Goal: Task Accomplishment & Management: Use online tool/utility

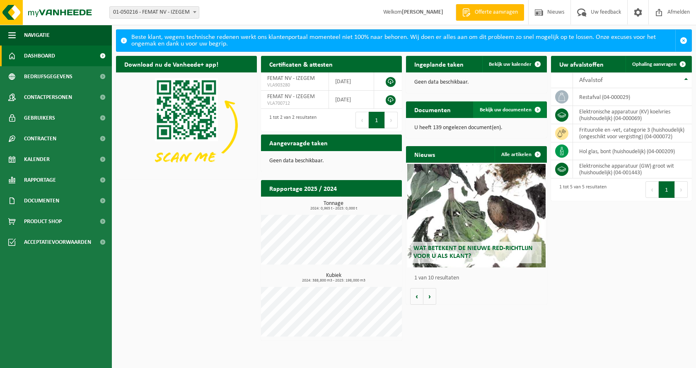
click at [493, 107] on span "Bekijk uw documenten" at bounding box center [506, 109] width 52 height 5
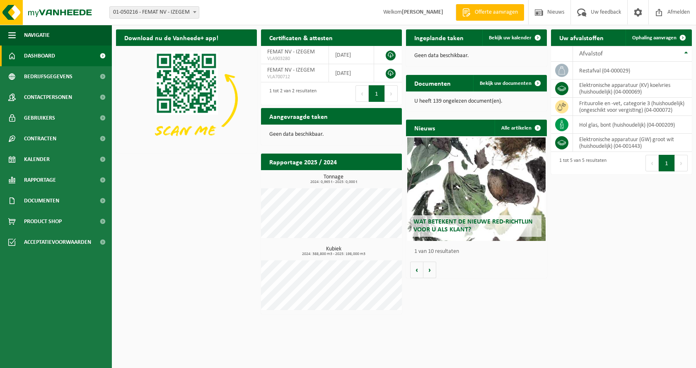
click at [390, 95] on button "Volgende" at bounding box center [391, 93] width 13 height 17
click at [501, 39] on span "Bekijk uw kalender" at bounding box center [510, 37] width 43 height 5
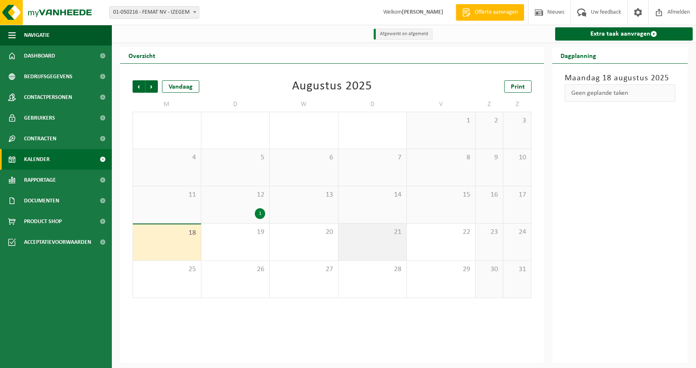
click at [390, 237] on span "21" at bounding box center [373, 232] width 60 height 9
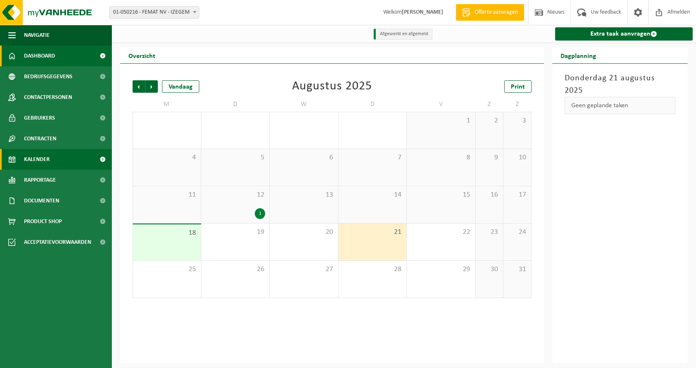
click at [45, 52] on span "Dashboard" at bounding box center [39, 56] width 31 height 21
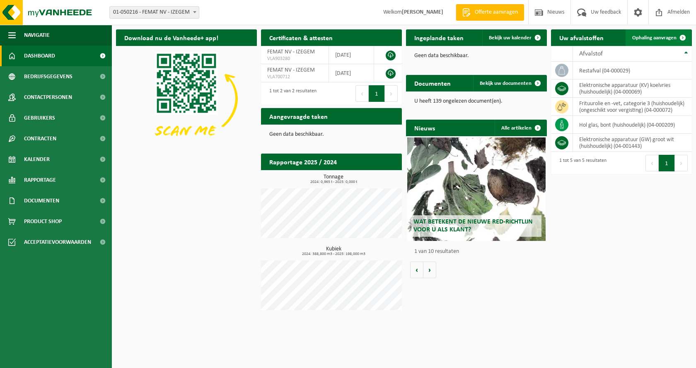
click at [644, 39] on span "Ophaling aanvragen" at bounding box center [654, 37] width 44 height 5
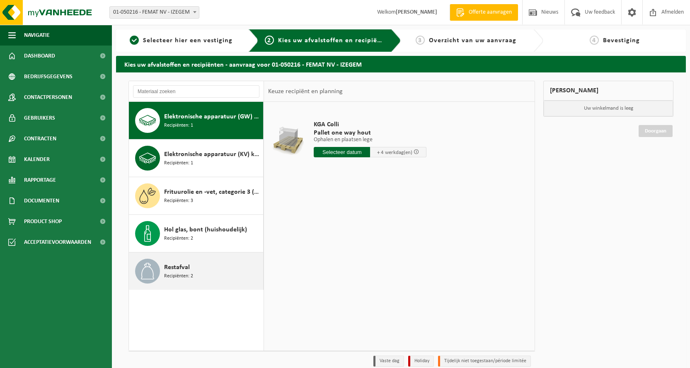
click at [190, 265] on div "Restafval Recipiënten: 2" at bounding box center [212, 271] width 97 height 25
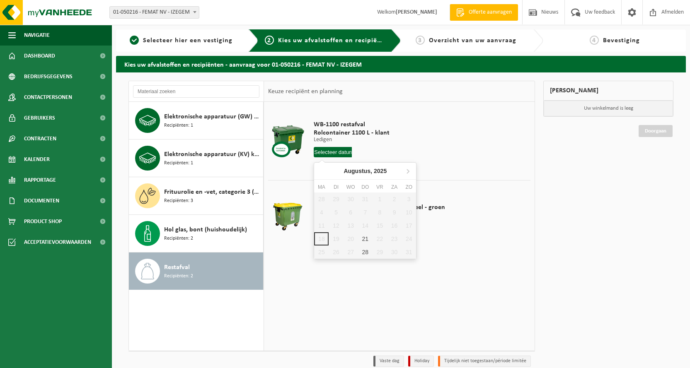
click at [341, 149] on input "text" at bounding box center [333, 152] width 38 height 10
click at [363, 241] on div "21" at bounding box center [365, 238] width 15 height 13
type input "Van 2025-08-21"
type input "2025-08-21"
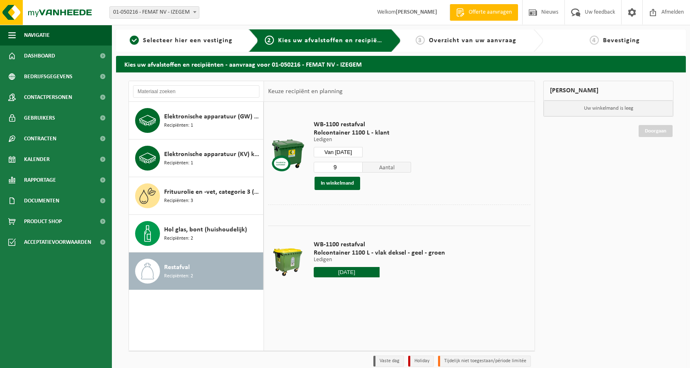
click at [358, 165] on input "9" at bounding box center [338, 167] width 49 height 11
type input "10"
click at [358, 165] on input "10" at bounding box center [338, 167] width 49 height 11
click at [343, 187] on button "In winkelmand" at bounding box center [337, 183] width 46 height 13
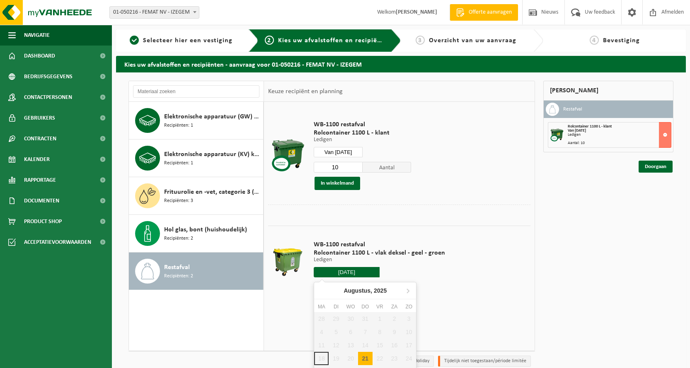
click at [345, 271] on input "2025-08-21" at bounding box center [347, 272] width 66 height 10
click at [367, 360] on div "21" at bounding box center [365, 358] width 15 height 13
click at [363, 360] on div "21" at bounding box center [365, 358] width 15 height 13
type input "Van 2025-08-21"
type input "2025-08-21"
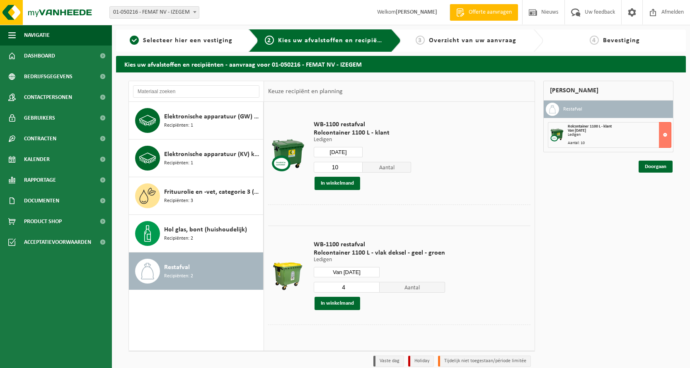
type input "4"
click at [370, 284] on input "4" at bounding box center [347, 287] width 66 height 11
click at [349, 307] on button "In winkelmand" at bounding box center [337, 303] width 46 height 13
click at [656, 193] on link "Doorgaan" at bounding box center [656, 197] width 34 height 12
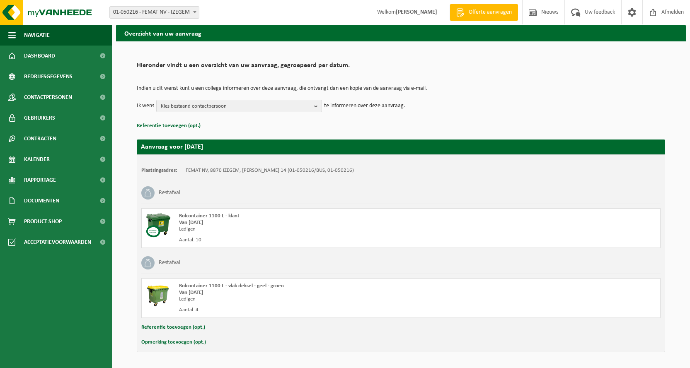
scroll to position [57, 0]
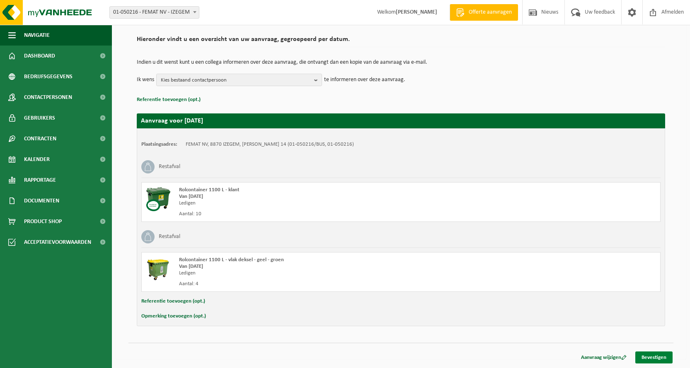
click at [646, 357] on link "Bevestigen" at bounding box center [653, 358] width 37 height 12
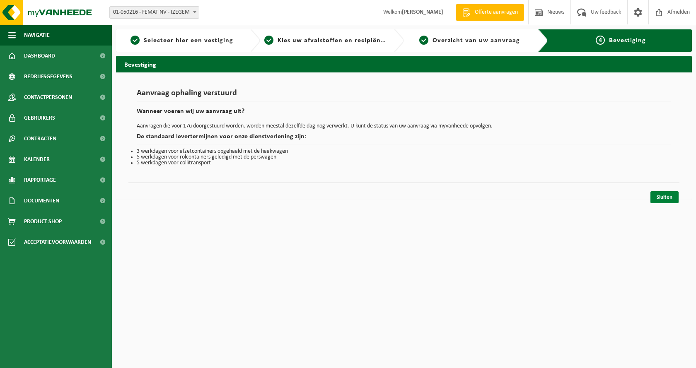
click at [658, 194] on link "Sluiten" at bounding box center [665, 197] width 28 height 12
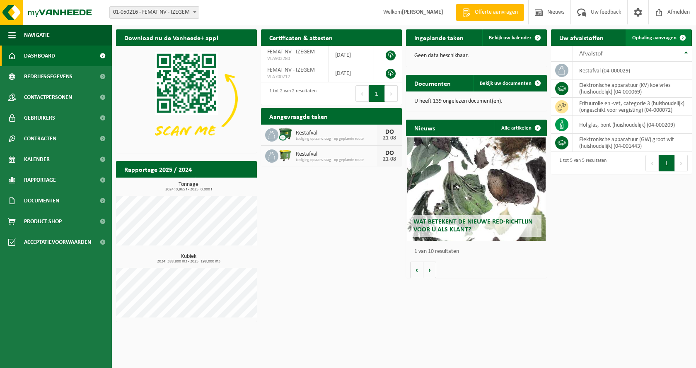
drag, startPoint x: 663, startPoint y: 34, endPoint x: 655, endPoint y: 34, distance: 8.3
click at [663, 34] on link "Ophaling aanvragen" at bounding box center [658, 37] width 65 height 17
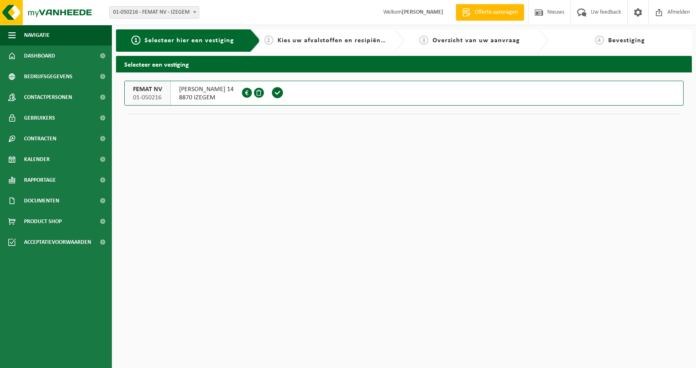
click at [234, 93] on span "LODEWIJK DE RAETLAAN 14" at bounding box center [206, 89] width 55 height 8
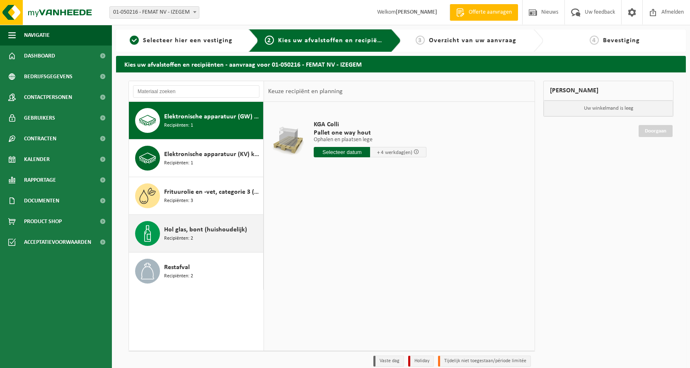
click at [196, 233] on span "Hol glas, bont (huishoudelijk)" at bounding box center [205, 230] width 83 height 10
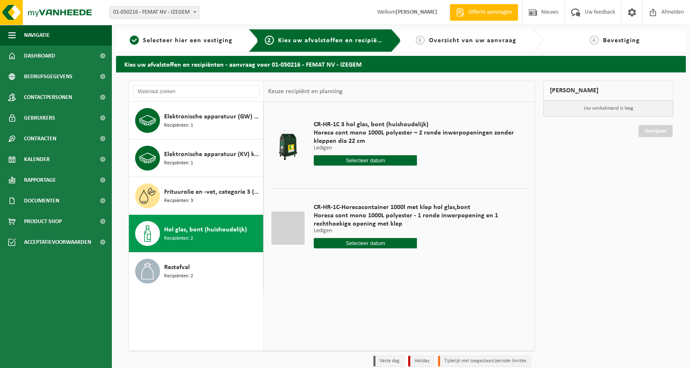
click at [379, 160] on input "text" at bounding box center [365, 160] width 103 height 10
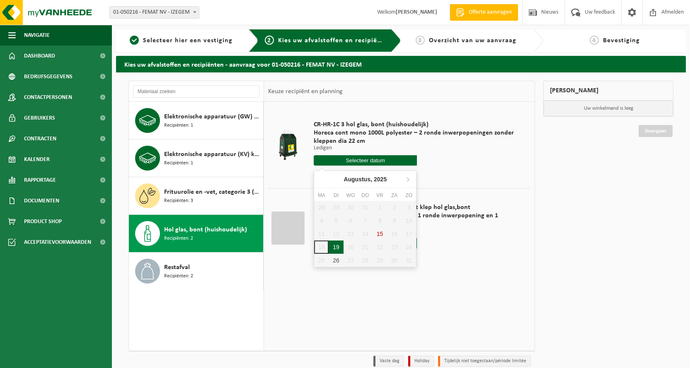
click at [336, 244] on div "19" at bounding box center [336, 247] width 15 height 13
type input "Van 2025-08-19"
type input "2025-08-19"
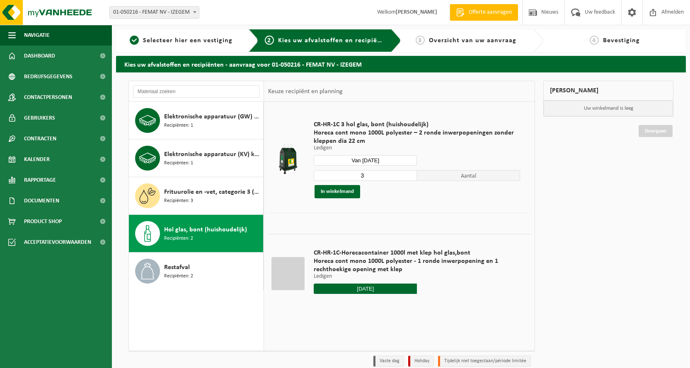
click at [411, 178] on input "3" at bounding box center [365, 175] width 103 height 11
click at [412, 175] on input "4" at bounding box center [365, 175] width 103 height 11
type input "5"
click at [412, 175] on input "5" at bounding box center [365, 175] width 103 height 11
click at [349, 191] on button "In winkelmand" at bounding box center [337, 191] width 46 height 13
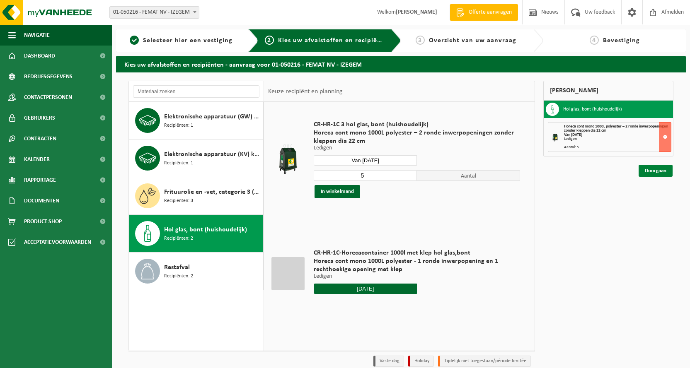
click at [663, 171] on link "Doorgaan" at bounding box center [656, 171] width 34 height 12
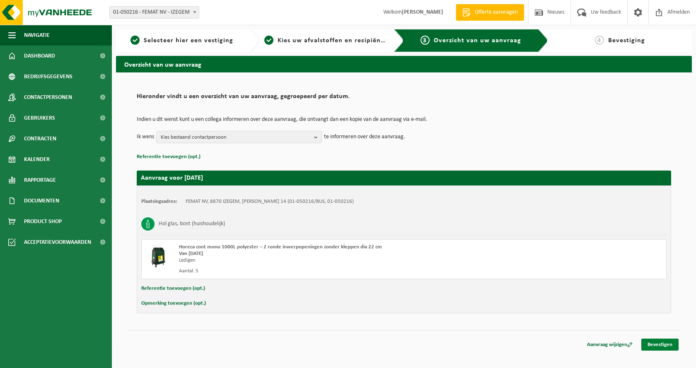
click at [662, 345] on link "Bevestigen" at bounding box center [659, 345] width 37 height 12
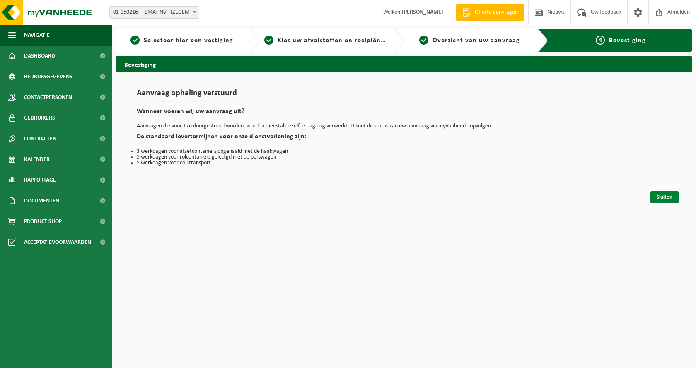
click at [668, 199] on link "Sluiten" at bounding box center [665, 197] width 28 height 12
